Goal: Transaction & Acquisition: Purchase product/service

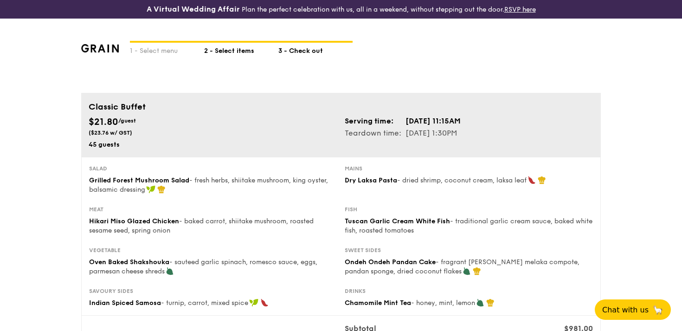
click at [225, 45] on div "2 - Select items" at bounding box center [241, 49] width 74 height 13
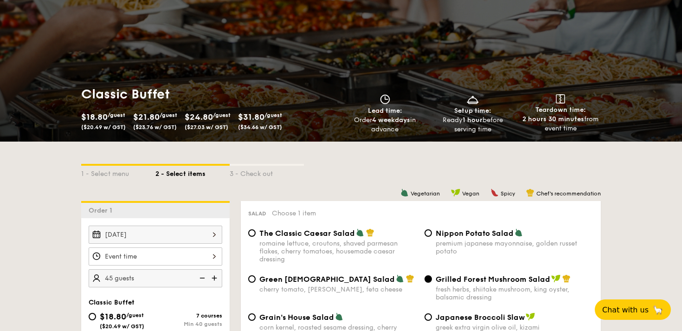
scroll to position [202, 0]
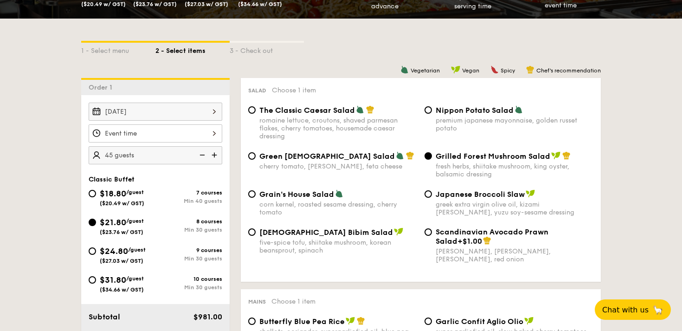
click at [118, 248] on span "$24.80" at bounding box center [114, 251] width 28 height 10
click at [96, 248] on input "$24.80 /guest ($27.03 w/ GST) 9 courses Min 30 guests" at bounding box center [92, 250] width 7 height 7
radio input "true"
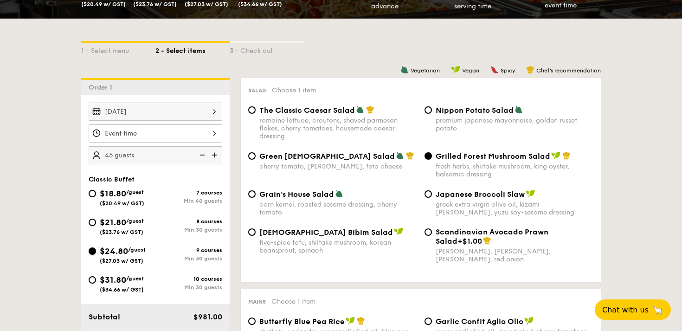
radio input "true"
radio input "false"
radio input "true"
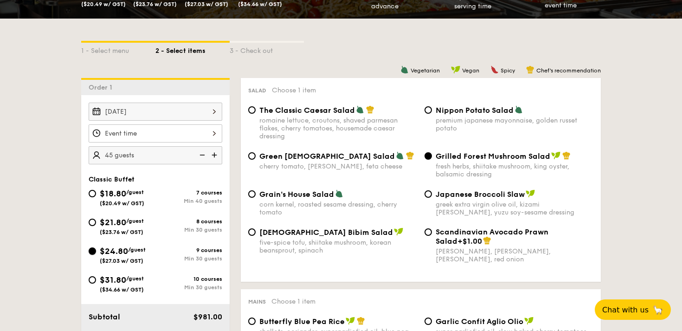
radio input "false"
radio input "true"
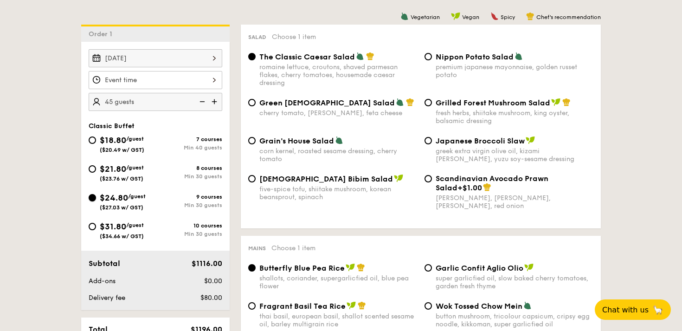
scroll to position [255, 0]
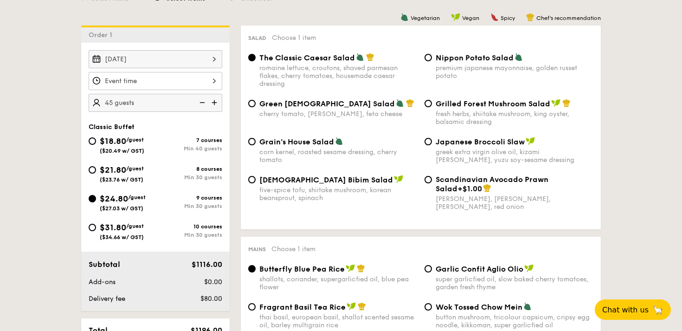
click at [456, 113] on div "fresh herbs, shiitake mushroom, king oyster, balsamic dressing" at bounding box center [515, 118] width 158 height 16
click at [432, 107] on input "Grilled Forest Mushroom Salad fresh herbs, shiitake mushroom, king oyster, bals…" at bounding box center [427, 103] width 7 height 7
radio input "true"
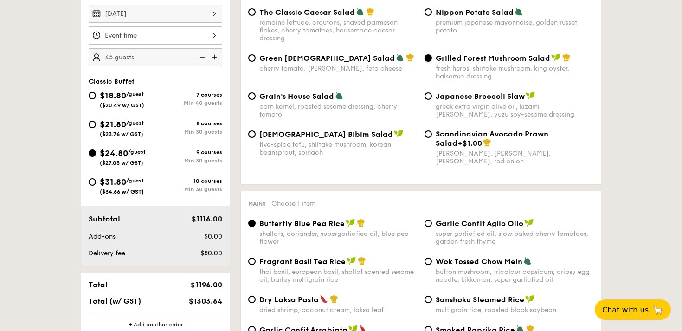
scroll to position [411, 0]
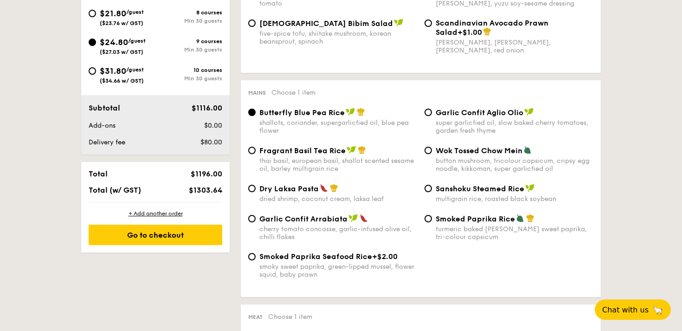
click at [322, 200] on div "dried shrimp, coconut cream, laksa leaf" at bounding box center [338, 199] width 158 height 8
click at [256, 192] on input "Dry Laksa Pasta dried shrimp, coconut cream, laksa leaf" at bounding box center [251, 188] width 7 height 7
radio input "true"
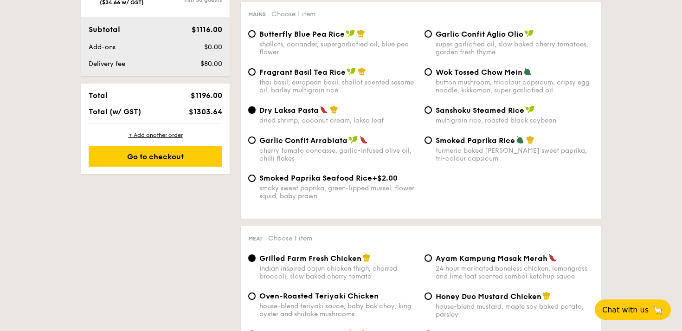
scroll to position [643, 0]
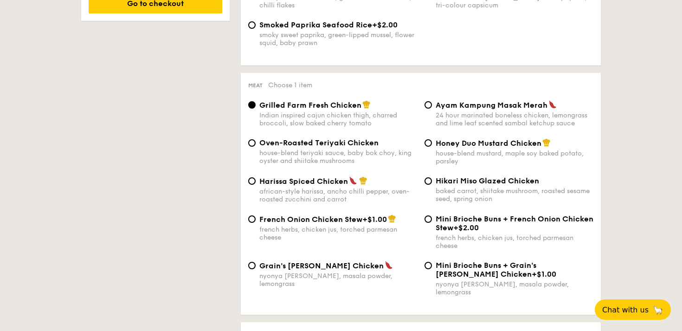
click at [462, 199] on div "baked carrot, shiitake mushroom, roasted sesame seed, spring onion" at bounding box center [515, 195] width 158 height 16
click at [432, 185] on input "Hikari Miso Glazed Chicken baked carrot, shiitake mushroom, roasted sesame seed…" at bounding box center [427, 180] width 7 height 7
radio input "true"
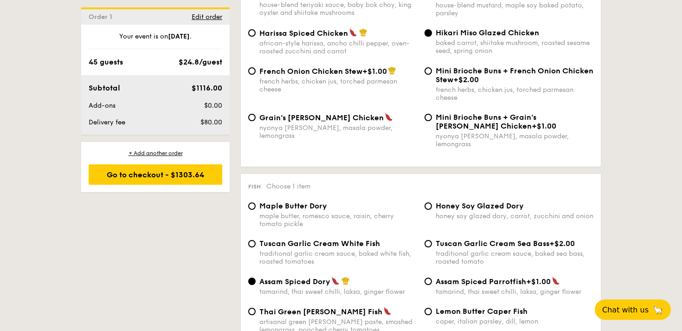
scroll to position [858, 0]
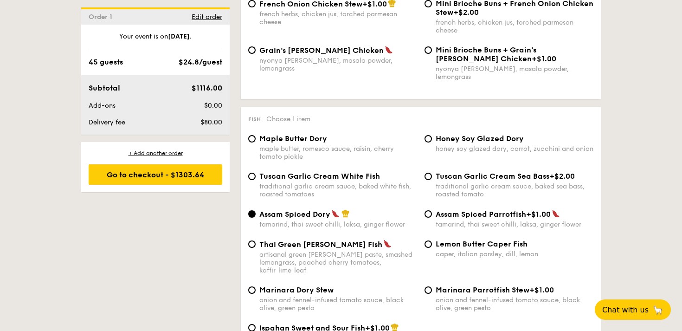
click at [319, 182] on div "traditional garlic cream sauce, baked white fish, roasted tomatoes" at bounding box center [338, 190] width 158 height 16
click at [256, 180] on input "Tuscan Garlic Cream White Fish traditional garlic cream sauce, baked white fish…" at bounding box center [251, 176] width 7 height 7
radio input "true"
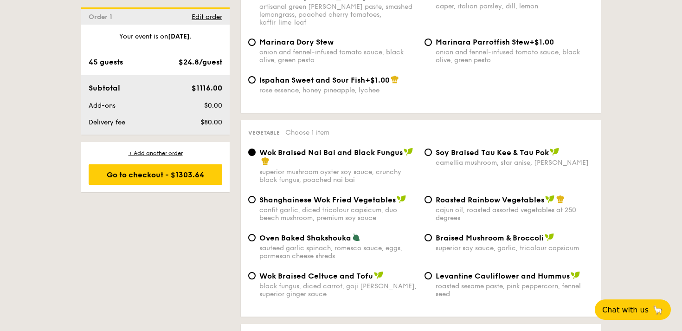
scroll to position [1124, 0]
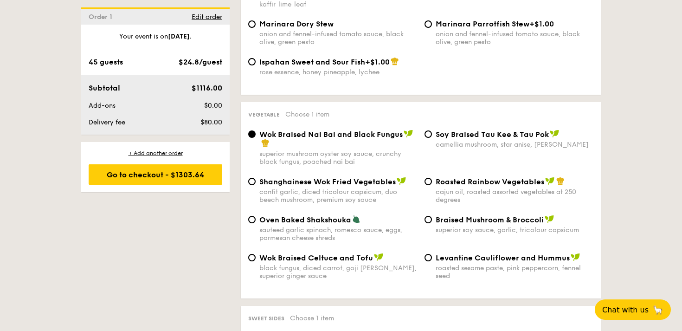
click at [303, 215] on span "Oven Baked Shakshouka" at bounding box center [305, 219] width 92 height 9
click at [256, 216] on input "Oven Baked Shakshouka sauteed garlic spinach, romesco sauce, eggs, parmesan che…" at bounding box center [251, 219] width 7 height 7
radio input "true"
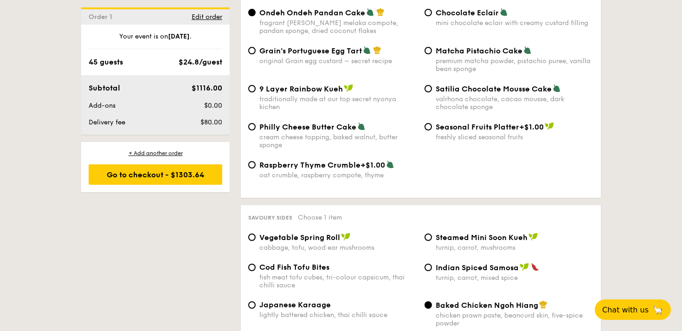
scroll to position [1553, 0]
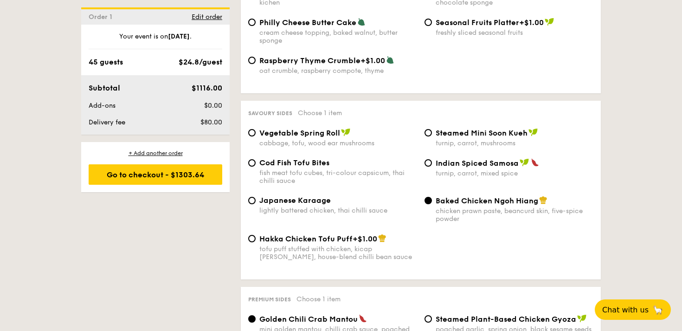
click at [462, 163] on span "Indian Spiced Samosa" at bounding box center [477, 163] width 83 height 9
click at [432, 163] on input "Indian Spiced Samosa turnip, carrot, mixed spice" at bounding box center [427, 162] width 7 height 7
radio input "true"
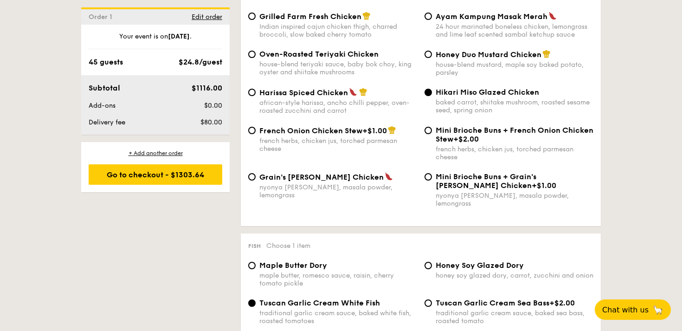
scroll to position [731, 0]
click at [177, 181] on div "Go to checkout - $1303.64" at bounding box center [156, 174] width 134 height 20
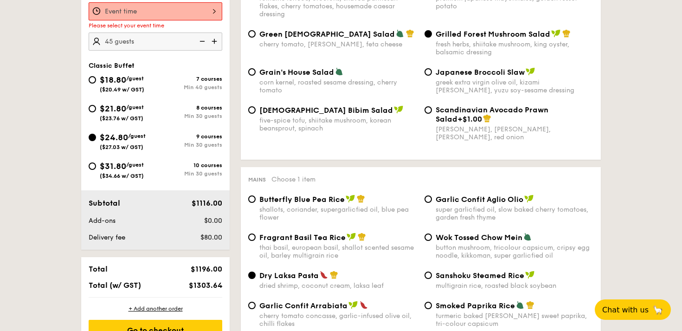
scroll to position [266, 0]
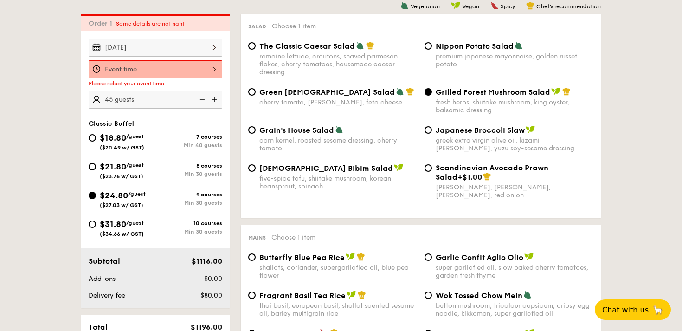
click at [182, 64] on div at bounding box center [156, 69] width 134 height 18
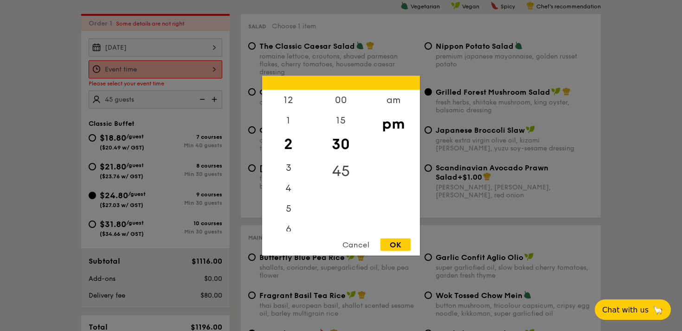
click at [341, 169] on div "45" at bounding box center [341, 170] width 52 height 27
drag, startPoint x: 281, startPoint y: 143, endPoint x: 287, endPoint y: 201, distance: 58.8
click at [287, 202] on div "12 1 2 3 4 5 6 7 8 9 10 11" at bounding box center [288, 160] width 52 height 141
click at [405, 96] on div "am" at bounding box center [393, 103] width 52 height 27
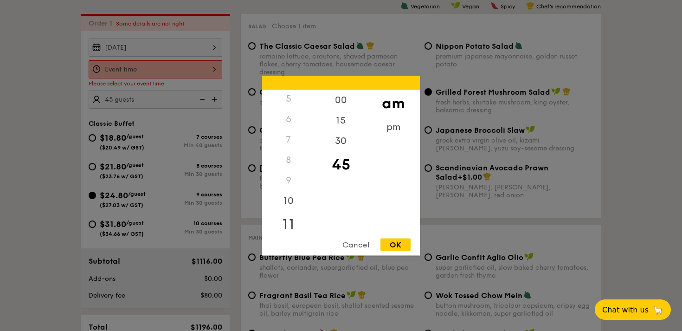
click at [291, 219] on div "11" at bounding box center [288, 224] width 52 height 27
click at [400, 244] on div "OK" at bounding box center [395, 244] width 30 height 13
type input "11:45AM"
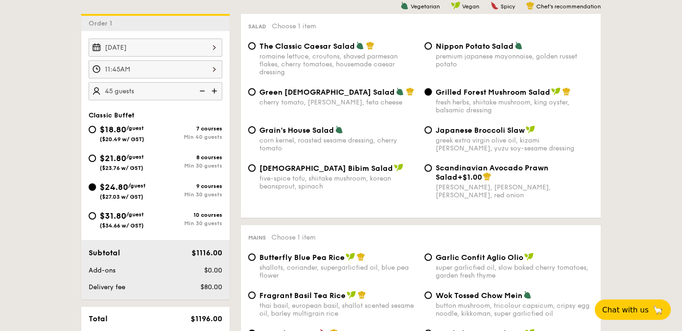
click at [214, 89] on img at bounding box center [215, 91] width 14 height 18
click at [199, 90] on img at bounding box center [201, 91] width 14 height 18
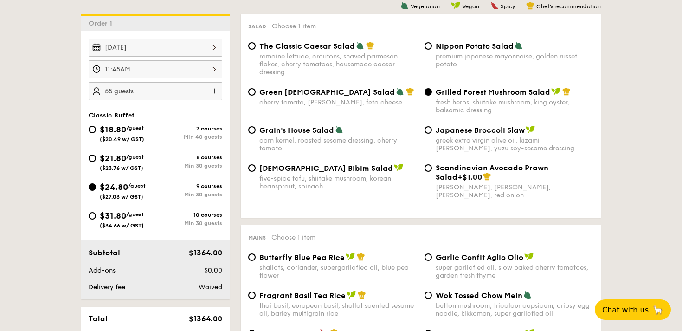
type input "50 guests"
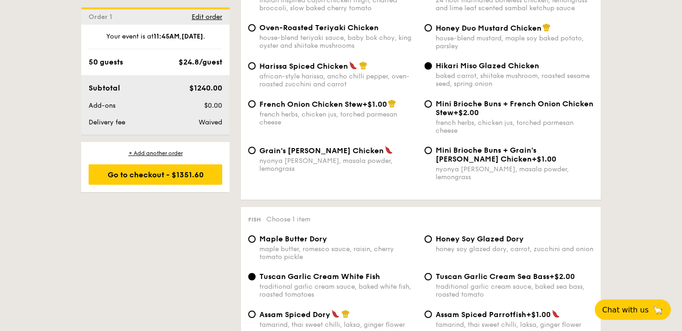
scroll to position [756, 0]
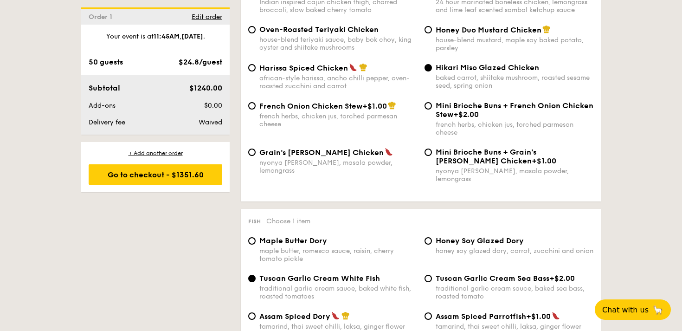
click at [483, 34] on span "Honey Duo Mustard Chicken" at bounding box center [489, 30] width 106 height 9
click at [432, 33] on input "Honey Duo Mustard Chicken house-blend mustard, maple soy baked potato, parsley" at bounding box center [427, 29] width 7 height 7
radio input "true"
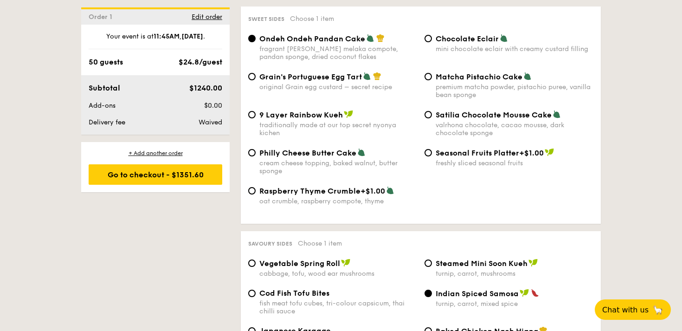
scroll to position [1601, 0]
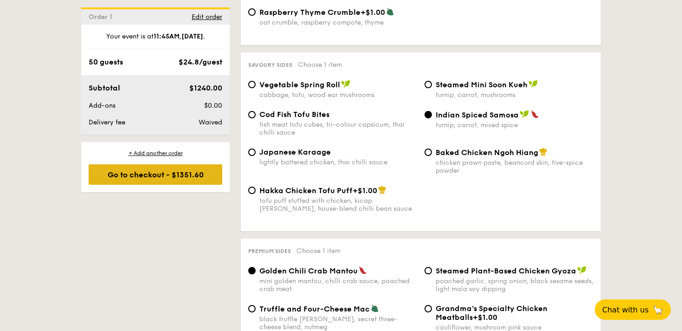
click at [211, 183] on div "Go to checkout - $1351.60" at bounding box center [156, 174] width 134 height 20
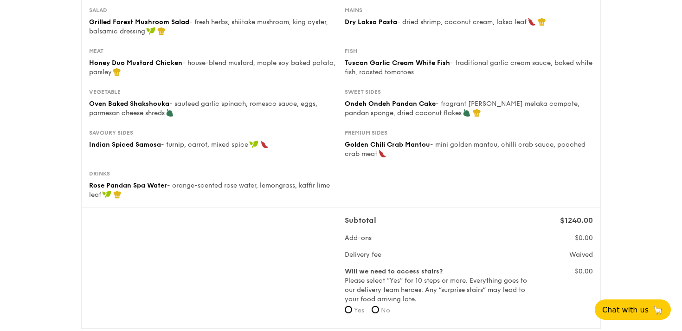
scroll to position [125, 0]
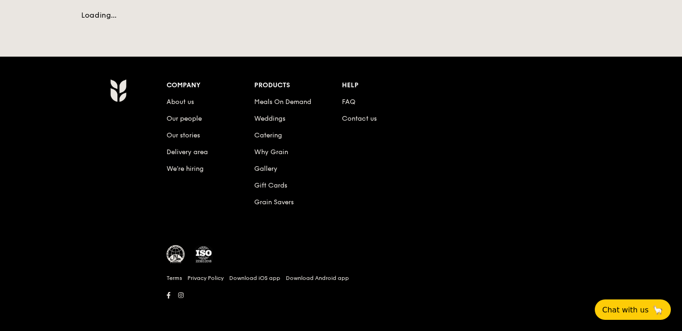
scroll to position [270, 0]
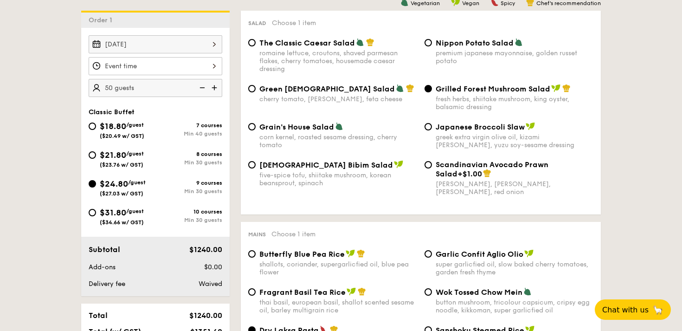
click at [266, 90] on span "Green [DEMOGRAPHIC_DATA] Salad" at bounding box center [326, 88] width 135 height 9
click at [256, 90] on input "Green Goddess Salad cherry tomato, [PERSON_NAME], feta cheese" at bounding box center [251, 88] width 7 height 7
radio input "true"
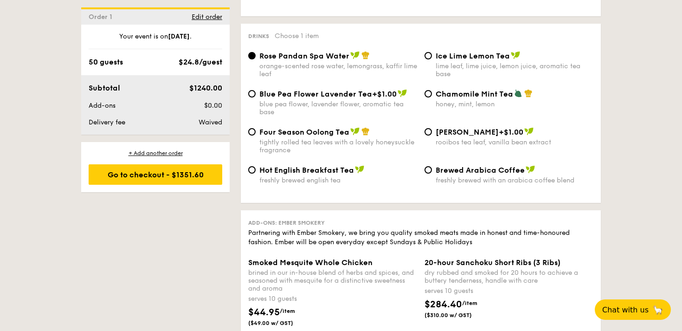
scroll to position [2012, 0]
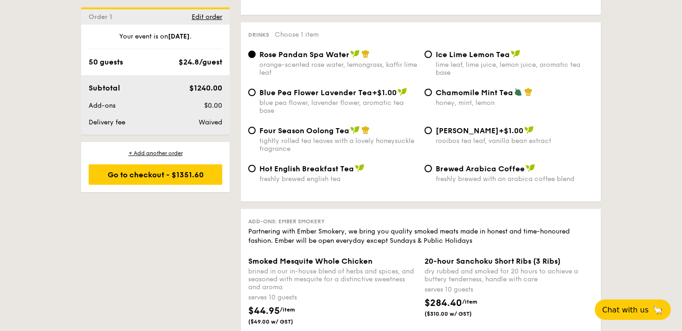
click at [435, 93] on div "Chamomile Mint Tea honey, mint, lemon" at bounding box center [509, 97] width 176 height 19
click at [428, 91] on input "Chamomile Mint Tea honey, mint, lemon" at bounding box center [427, 92] width 7 height 7
radio input "true"
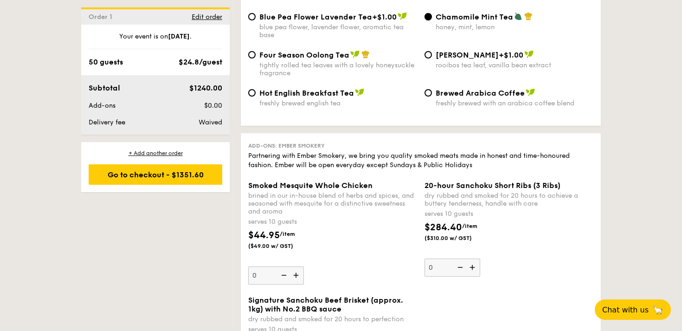
scroll to position [2090, 0]
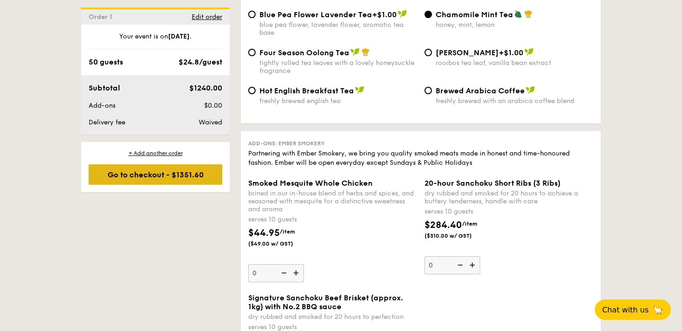
click at [178, 182] on div "Go to checkout - $1351.60" at bounding box center [156, 174] width 134 height 20
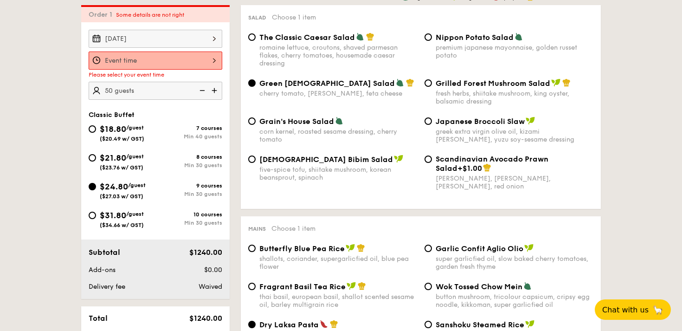
scroll to position [266, 0]
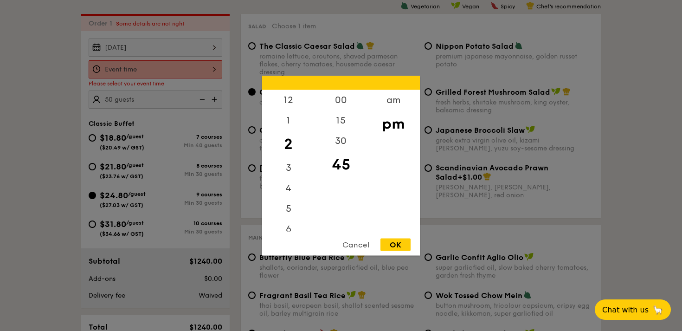
click at [150, 61] on div "12 1 2 3 4 5 6 7 8 9 10 11 00 15 30 45 am pm Cancel OK" at bounding box center [156, 69] width 134 height 18
click at [385, 105] on div "am" at bounding box center [393, 103] width 52 height 27
click at [287, 216] on div "10" at bounding box center [288, 203] width 52 height 27
click at [289, 226] on div "11" at bounding box center [288, 230] width 52 height 27
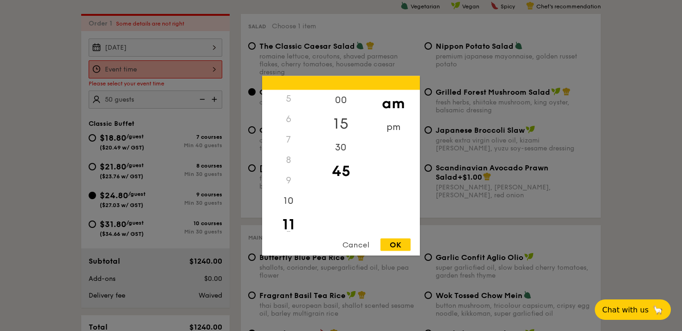
click at [346, 122] on div "15" at bounding box center [341, 123] width 52 height 27
click at [401, 242] on div "OK" at bounding box center [395, 244] width 30 height 13
type input "11:15AM"
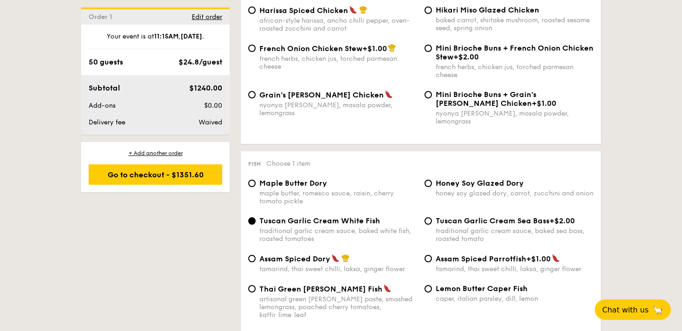
scroll to position [890, 0]
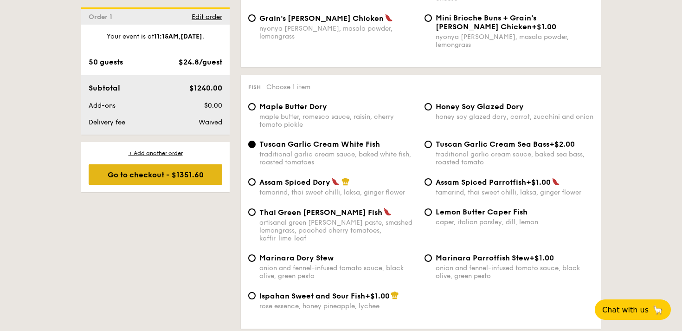
click at [171, 180] on div "Go to checkout - $1351.60" at bounding box center [156, 174] width 134 height 20
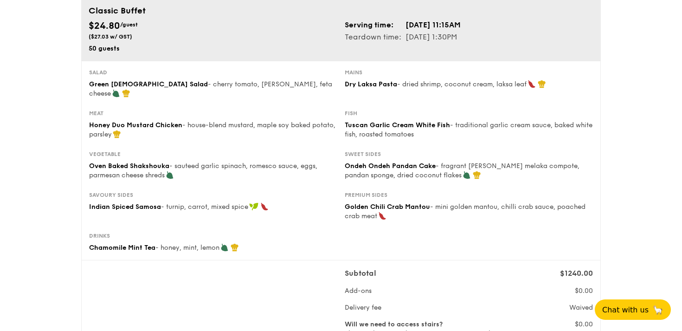
scroll to position [94, 0]
